Goal: Navigation & Orientation: Find specific page/section

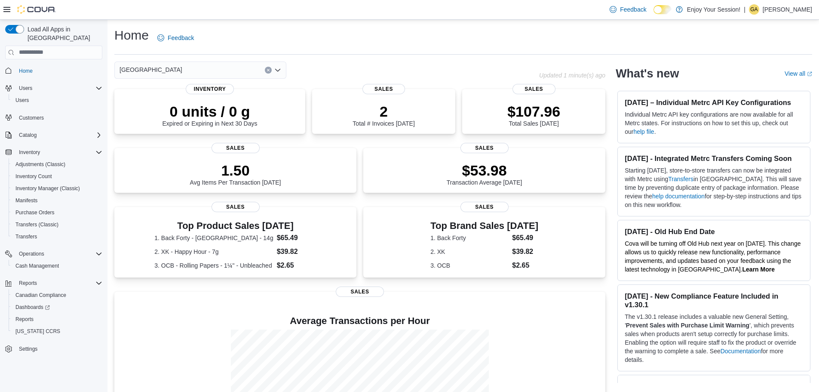
click at [38, 65] on span "Home" at bounding box center [58, 70] width 87 height 11
